Goal: Information Seeking & Learning: Learn about a topic

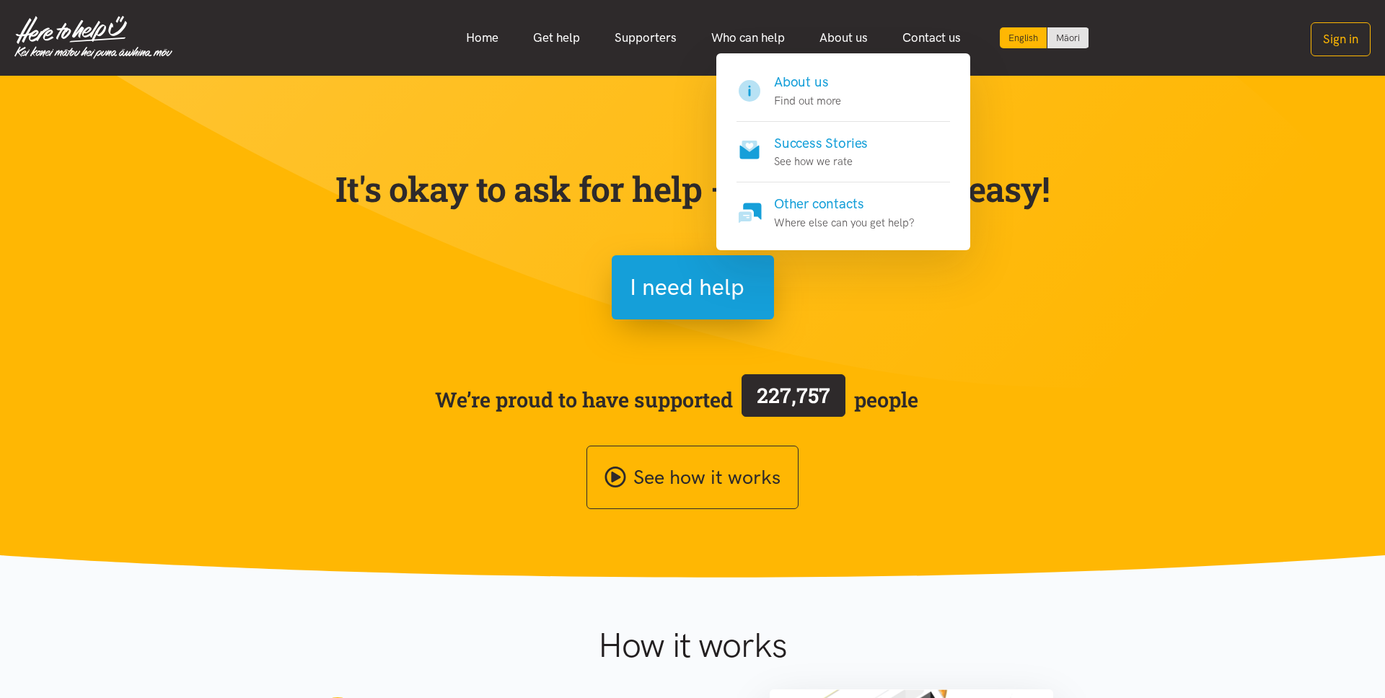
click at [838, 147] on h4 "Success Stories" at bounding box center [821, 143] width 94 height 20
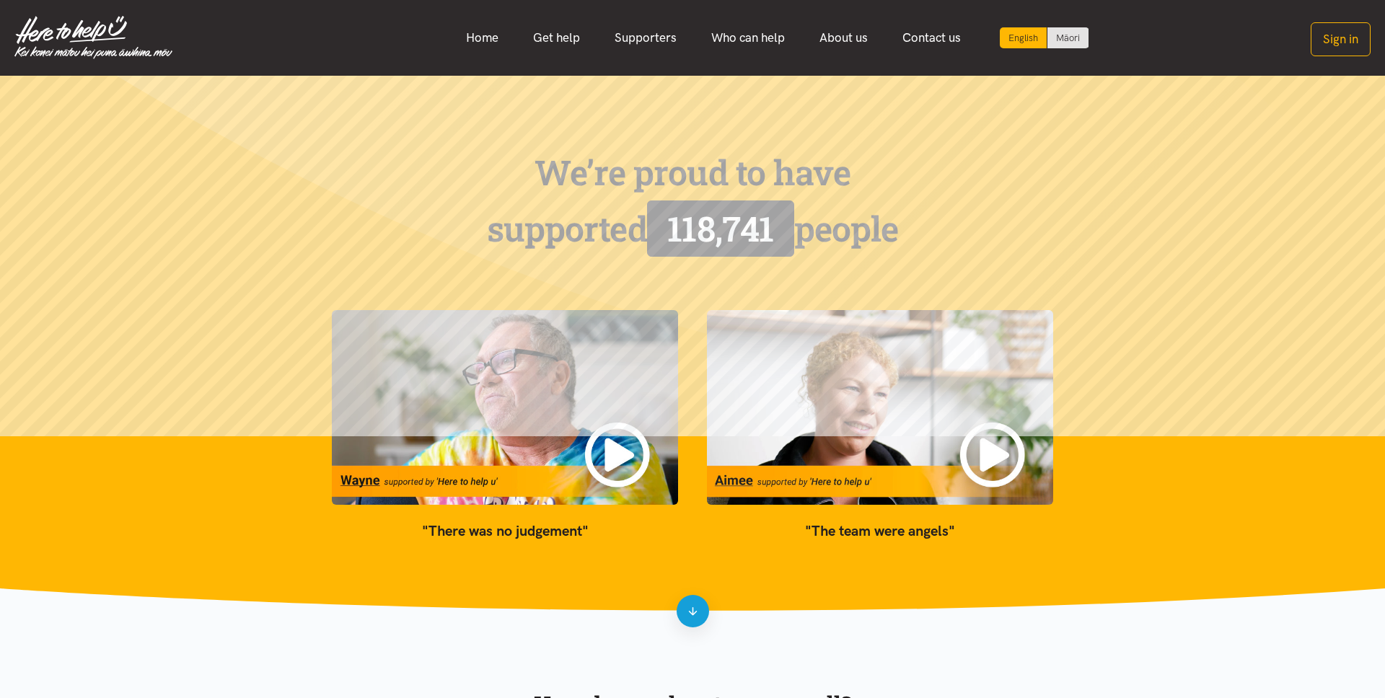
click at [599, 416] on img at bounding box center [505, 407] width 346 height 195
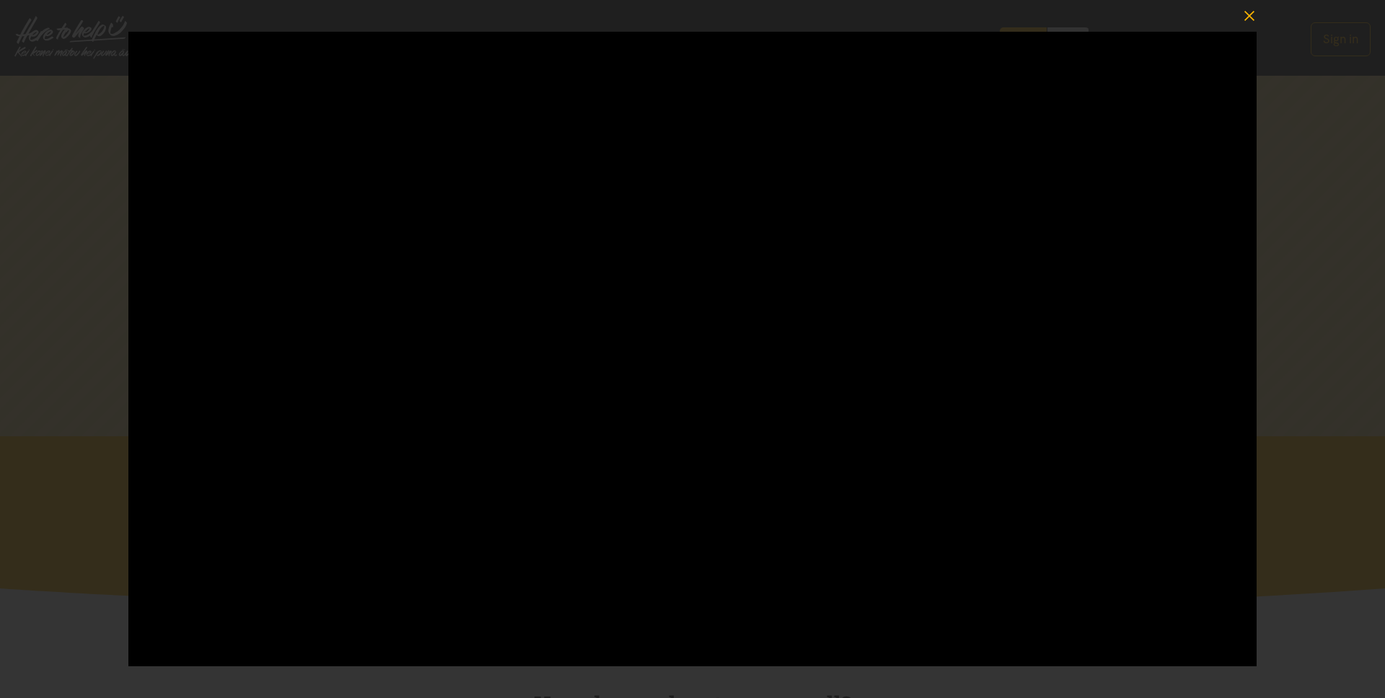
click at [1249, 12] on icon "button" at bounding box center [1249, 16] width 20 height 20
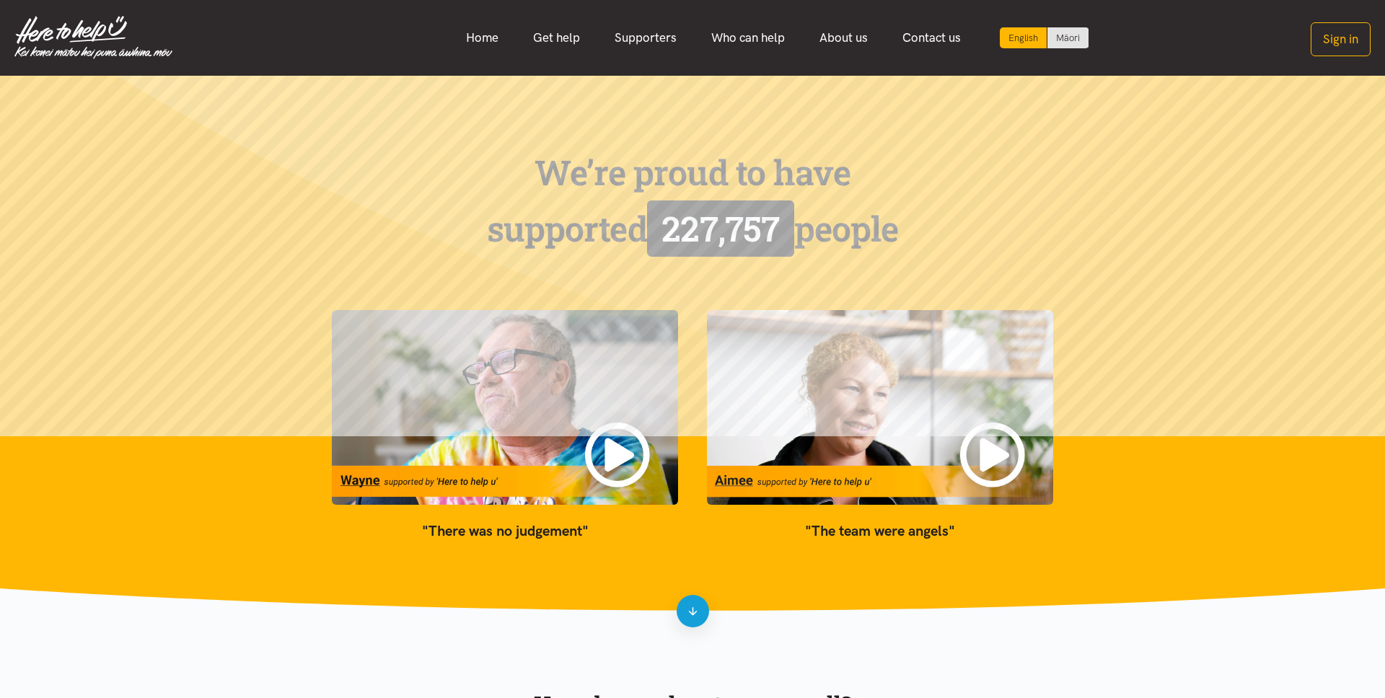
click at [1167, 394] on section "We’re proud to have supported 227,757 people "There was no judgement" "The team…" at bounding box center [692, 344] width 1385 height 537
